Goal: Check status: Check status

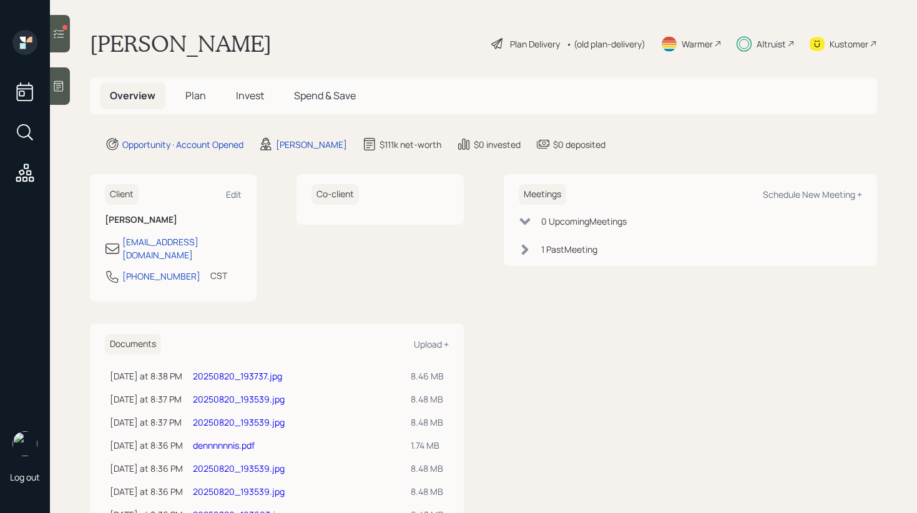
click at [255, 94] on span "Invest" at bounding box center [250, 96] width 28 height 14
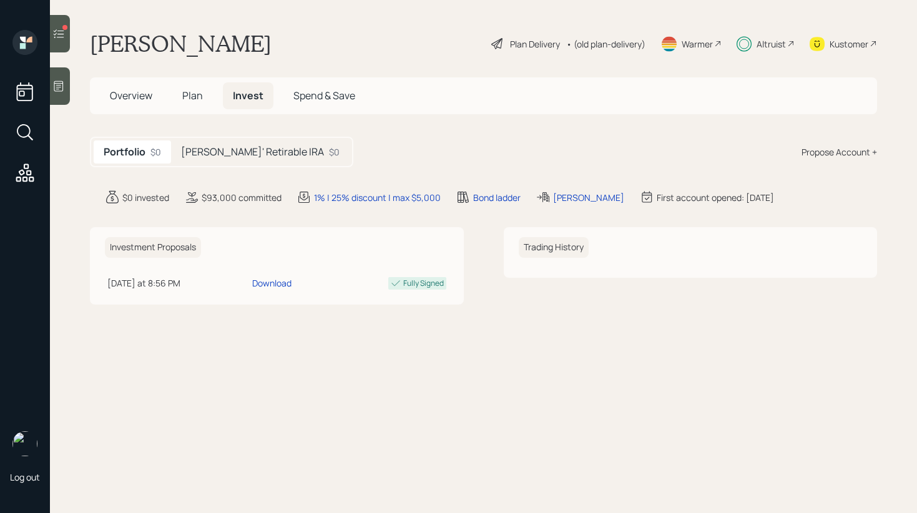
click at [250, 149] on h5 "[PERSON_NAME]' Retirable IRA" at bounding box center [252, 152] width 143 height 12
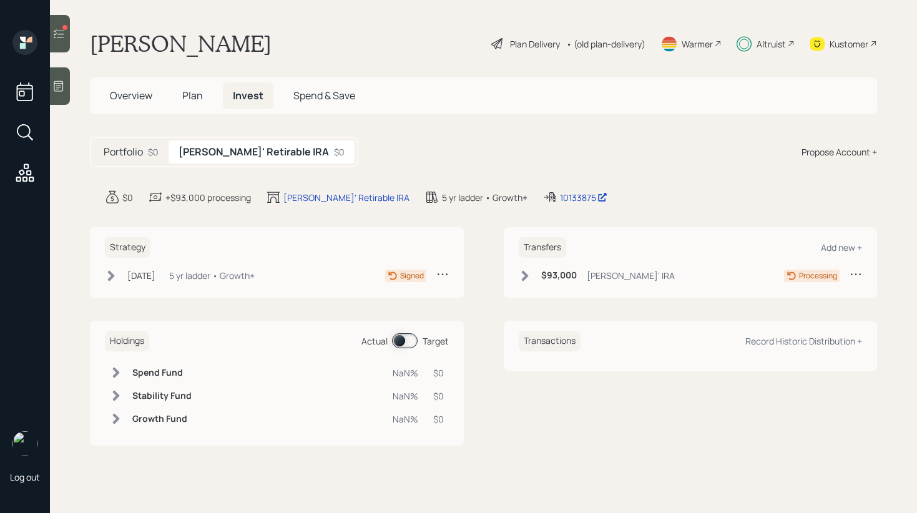
click at [109, 278] on icon at bounding box center [111, 275] width 7 height 11
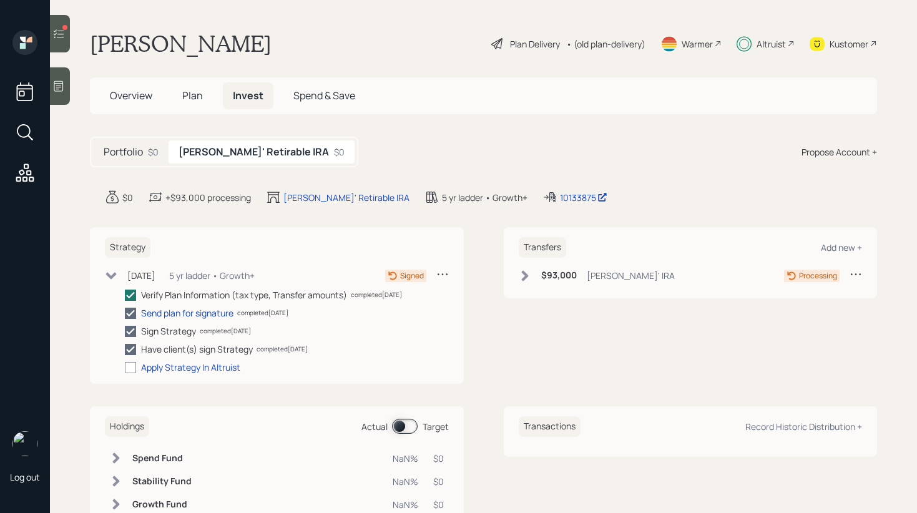
click at [112, 278] on icon at bounding box center [111, 276] width 12 height 12
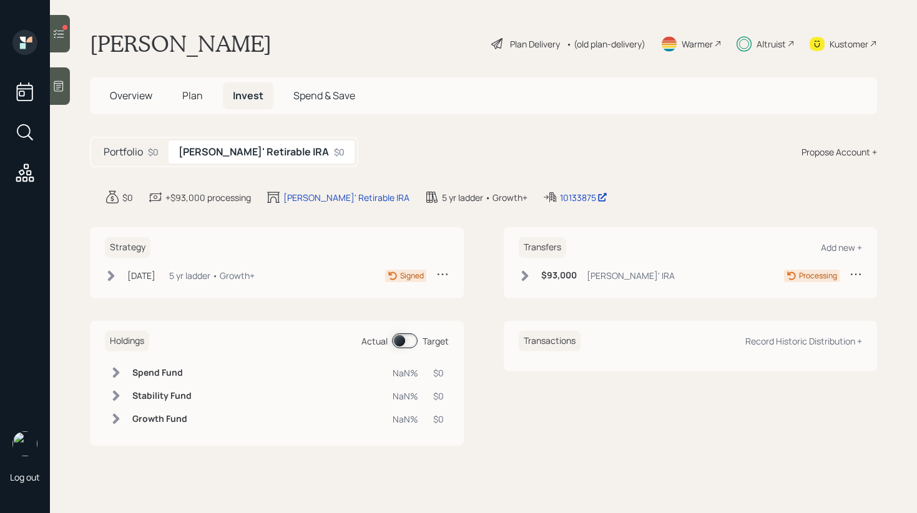
click at [59, 87] on icon at bounding box center [58, 86] width 9 height 11
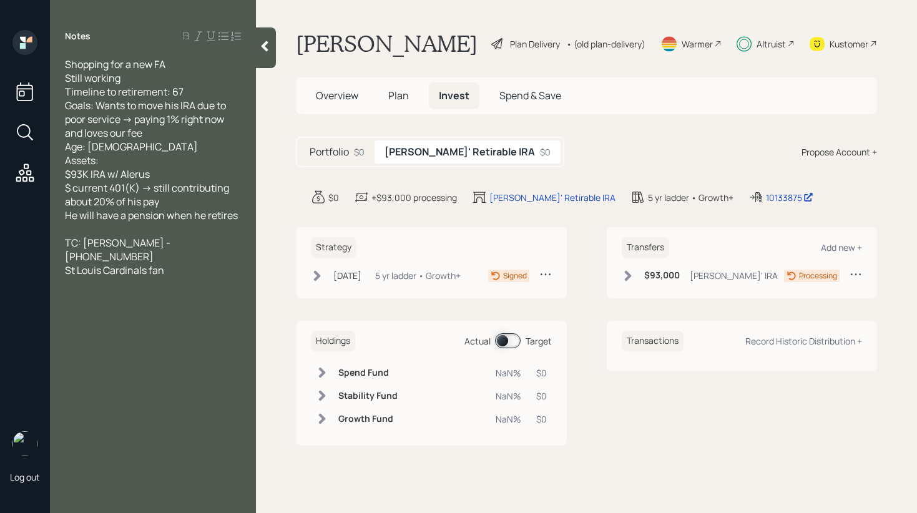
click at [263, 51] on icon at bounding box center [264, 46] width 12 height 12
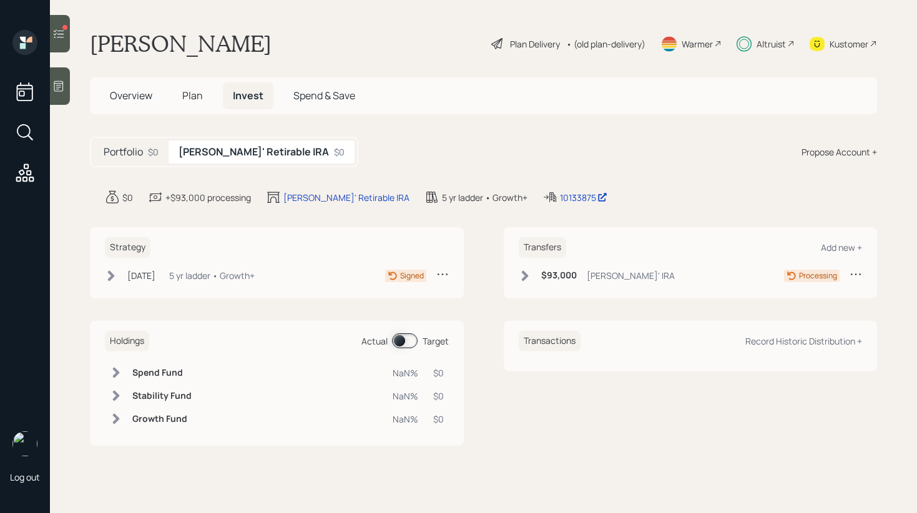
click at [65, 24] on div at bounding box center [60, 33] width 20 height 37
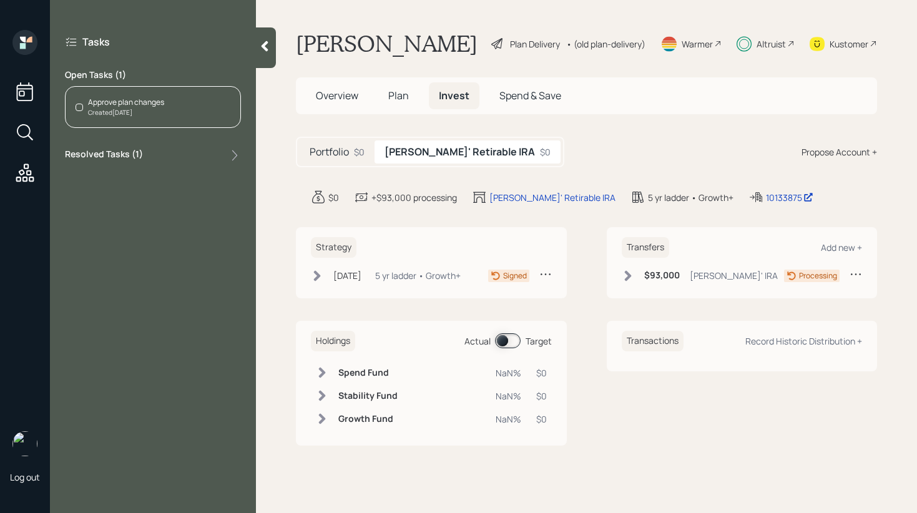
click at [185, 149] on div "Resolved Tasks ( 1 )" at bounding box center [153, 155] width 176 height 15
click at [265, 56] on div at bounding box center [266, 47] width 20 height 41
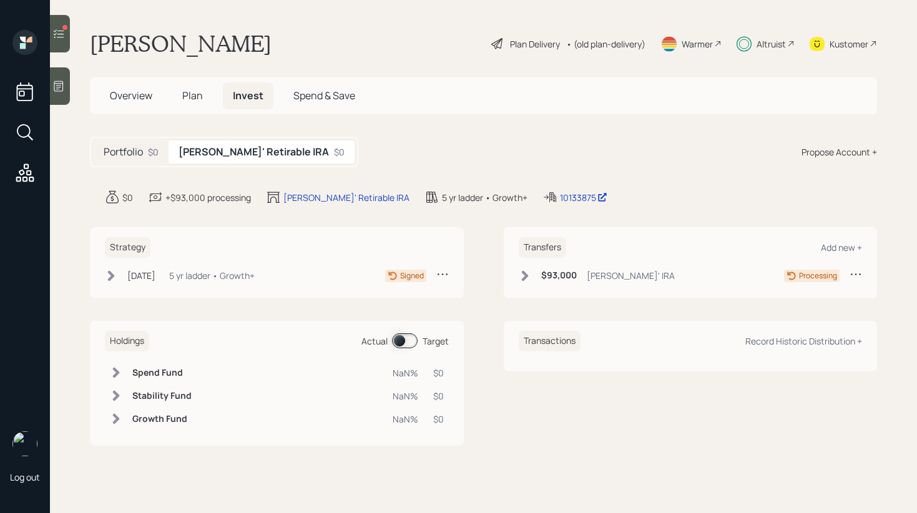
click at [56, 43] on div at bounding box center [60, 33] width 20 height 37
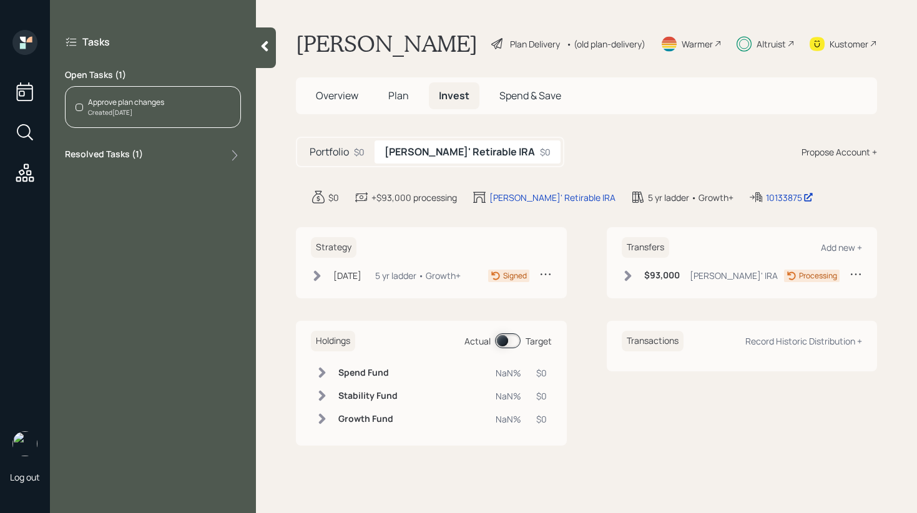
click at [204, 150] on div "Resolved Tasks ( 1 )" at bounding box center [153, 155] width 176 height 15
click at [270, 59] on div at bounding box center [266, 47] width 20 height 41
